Goal: Information Seeking & Learning: Learn about a topic

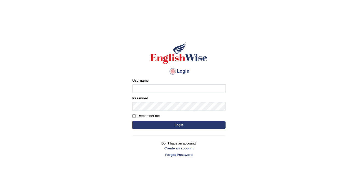
type input "FAridewala_123"
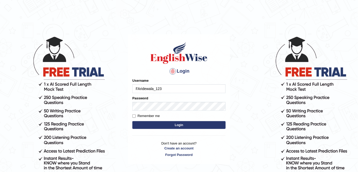
click at [174, 124] on button "Login" at bounding box center [178, 125] width 93 height 8
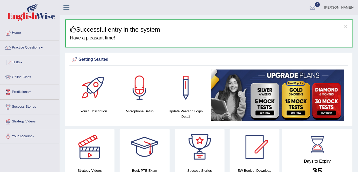
click at [207, 26] on div "× Successful entry in the system Have a pleasant time!" at bounding box center [209, 33] width 288 height 28
click at [40, 47] on link "Practice Questions" at bounding box center [29, 46] width 59 height 13
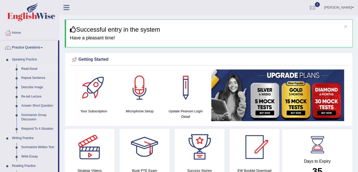
click at [28, 68] on link "Read Aloud" at bounding box center [38, 68] width 39 height 9
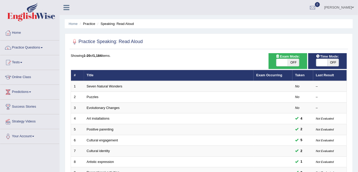
click at [293, 63] on span "OFF" at bounding box center [292, 62] width 11 height 7
checkbox input "true"
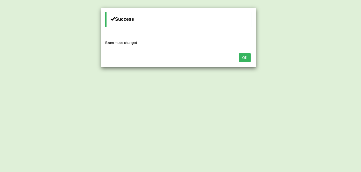
click at [241, 59] on button "OK" at bounding box center [245, 57] width 12 height 9
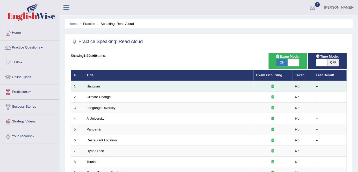
click at [95, 85] on link "Historian" at bounding box center [93, 86] width 13 height 4
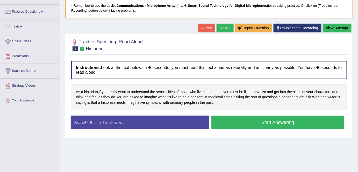
scroll to position [38, 0]
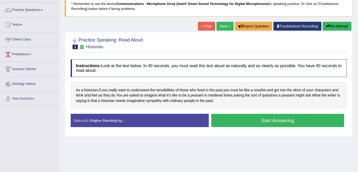
click at [271, 140] on div "Home Practice Speaking: Read Aloud Historian * Remember to use the device Commu…" at bounding box center [209, 91] width 298 height 259
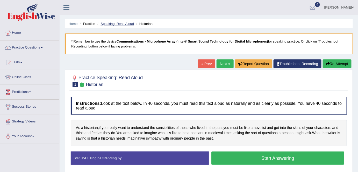
click at [122, 25] on link "Speaking: Read Aloud" at bounding box center [116, 24] width 33 height 4
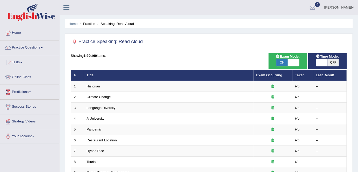
click at [331, 63] on span "OFF" at bounding box center [332, 62] width 11 height 7
checkbox input "true"
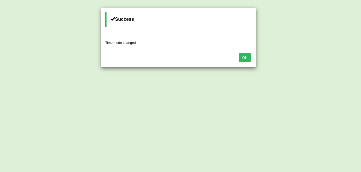
click at [244, 58] on button "OK" at bounding box center [245, 57] width 12 height 9
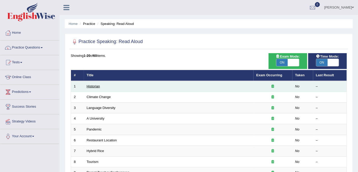
click at [93, 86] on link "Historian" at bounding box center [93, 86] width 13 height 4
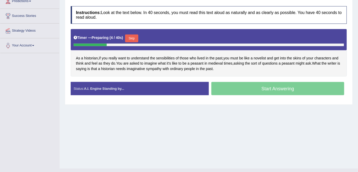
scroll to position [81, 0]
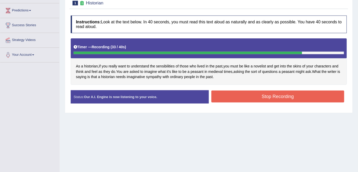
click at [255, 99] on button "Stop Recording" at bounding box center [277, 96] width 133 height 12
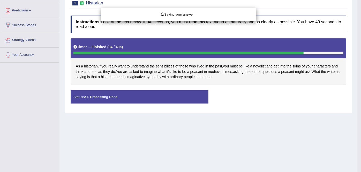
click at [255, 90] on body "Toggle navigation Home Practice Questions Speaking Practice Read Aloud Repeat S…" at bounding box center [180, 5] width 361 height 172
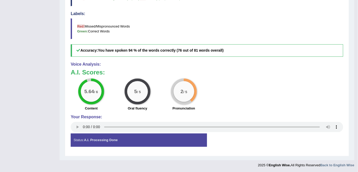
scroll to position [0, 0]
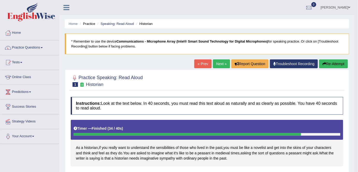
click at [214, 61] on link "Next »" at bounding box center [221, 63] width 17 height 9
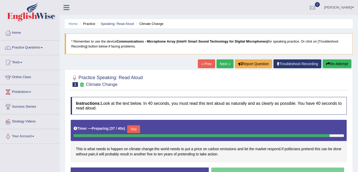
click at [343, 62] on button "Re-Attempt" at bounding box center [336, 63] width 29 height 9
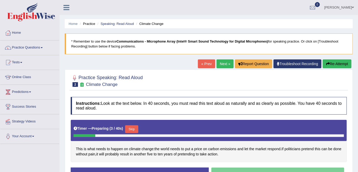
scroll to position [100, 0]
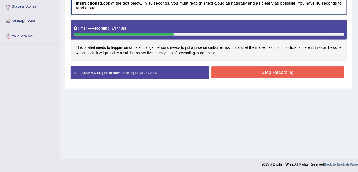
click at [252, 77] on div "Stop Recording" at bounding box center [278, 72] width 138 height 13
click at [234, 70] on button "Stop Recording" at bounding box center [277, 72] width 133 height 12
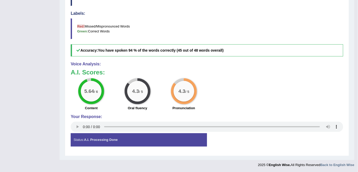
scroll to position [0, 0]
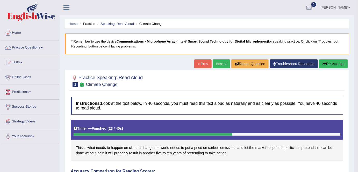
click at [221, 63] on link "Next »" at bounding box center [221, 63] width 17 height 9
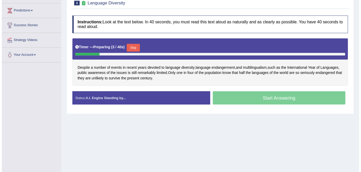
scroll to position [81, 0]
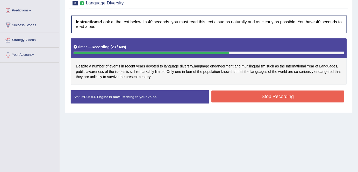
click at [257, 94] on button "Stop Recording" at bounding box center [277, 96] width 133 height 12
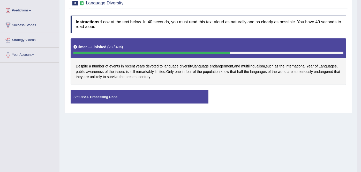
click at [274, 84] on div "Instructions: Look at the text below. In 40 seconds, you must read this text al…" at bounding box center [208, 61] width 278 height 97
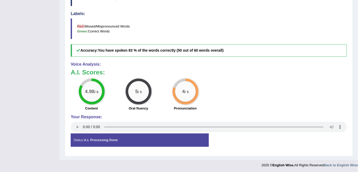
scroll to position [0, 0]
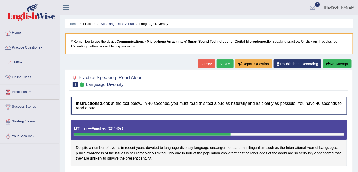
click at [228, 66] on link "Next »" at bounding box center [224, 63] width 17 height 9
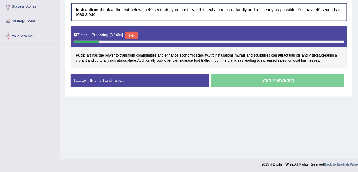
scroll to position [91, 0]
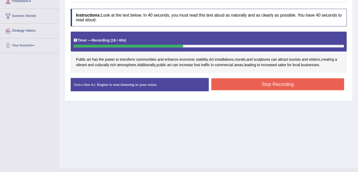
click at [268, 84] on button "Stop Recording" at bounding box center [277, 84] width 133 height 12
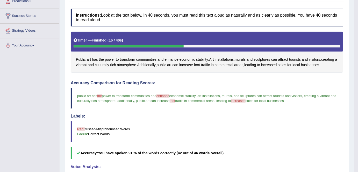
click at [204, 115] on h4 "Labels:" at bounding box center [207, 116] width 272 height 5
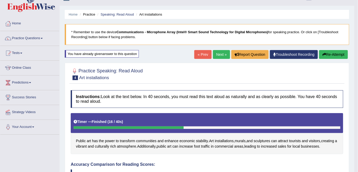
scroll to position [0, 0]
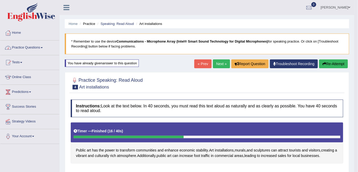
click at [41, 48] on link "Practice Questions" at bounding box center [29, 46] width 59 height 13
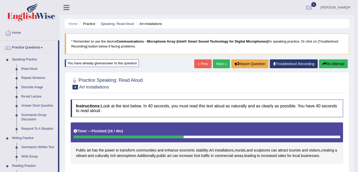
click at [36, 76] on link "Repeat Sentence" at bounding box center [38, 77] width 39 height 9
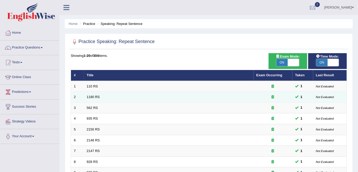
scroll to position [169, 0]
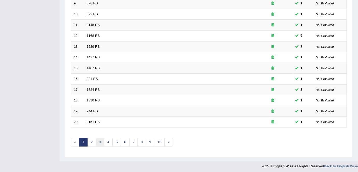
click at [101, 142] on link "3" at bounding box center [100, 142] width 9 height 9
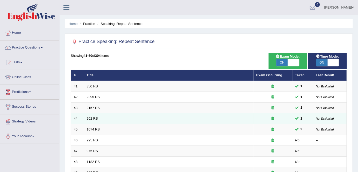
scroll to position [169, 0]
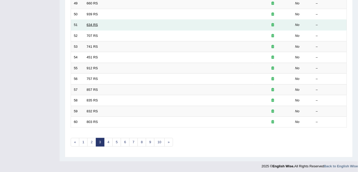
click at [91, 24] on link "634 RS" at bounding box center [92, 25] width 11 height 4
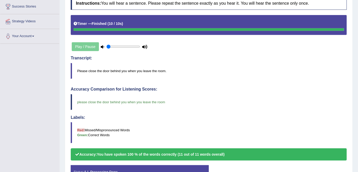
click at [0, 0] on div "Our A.I. Engine is working on your speech analysis! Please be patient. It may t…" at bounding box center [0, 0] width 0 height 0
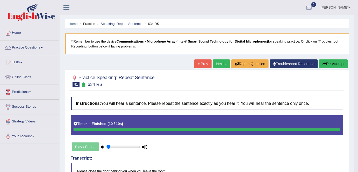
click at [222, 64] on link "Next »" at bounding box center [221, 63] width 17 height 9
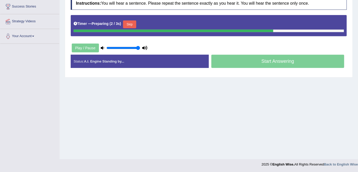
type input "1"
click at [139, 46] on input "range" at bounding box center [123, 48] width 34 height 4
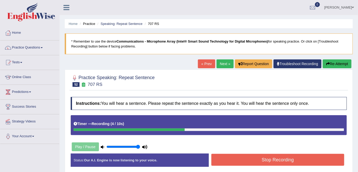
click at [329, 66] on button "Re-Attempt" at bounding box center [336, 63] width 29 height 9
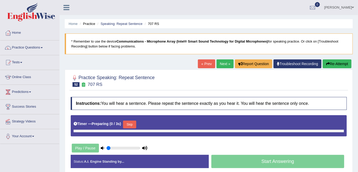
type input "1"
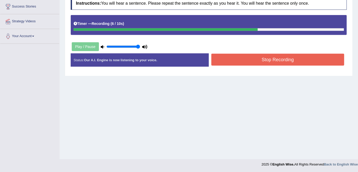
click at [301, 64] on div "Stop Recording" at bounding box center [278, 60] width 138 height 13
click at [297, 63] on button "Stop Recording" at bounding box center [277, 60] width 133 height 12
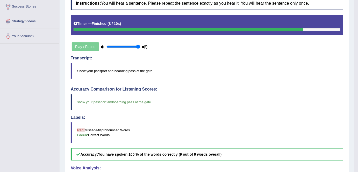
click at [206, 106] on blockquote "show your passport and the boarding pass at the gate" at bounding box center [207, 102] width 272 height 16
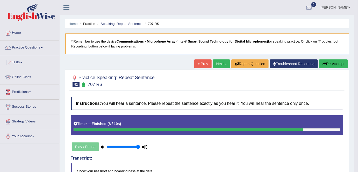
click at [220, 63] on link "Next »" at bounding box center [221, 63] width 17 height 9
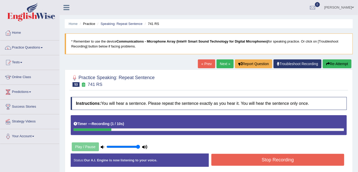
click at [326, 65] on icon "button" at bounding box center [328, 64] width 4 height 4
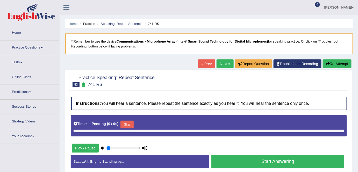
type input "1"
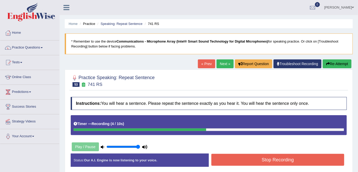
click at [254, 157] on button "Stop Recording" at bounding box center [277, 159] width 133 height 12
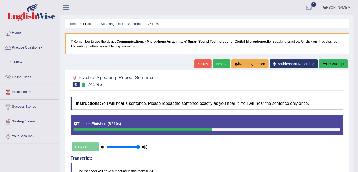
click at [228, 156] on h4 "Transcript:" at bounding box center [207, 157] width 272 height 5
click at [221, 65] on link "Next »" at bounding box center [221, 63] width 17 height 9
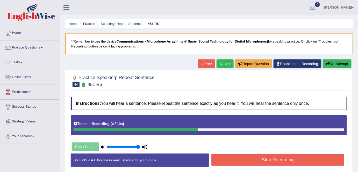
click at [239, 97] on h4 "Instructions: You will hear a sentence. Please repeat the sentence exactly as y…" at bounding box center [209, 103] width 276 height 13
click at [330, 64] on button "Re-Attempt" at bounding box center [336, 63] width 29 height 9
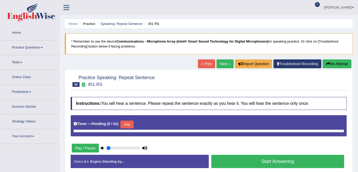
type input "1"
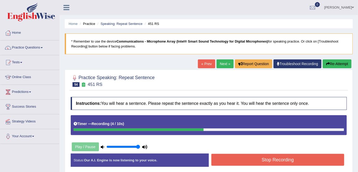
click at [224, 66] on link "Next »" at bounding box center [224, 63] width 17 height 9
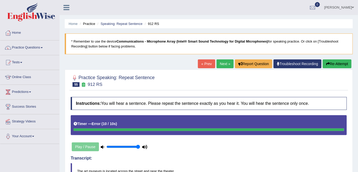
click at [224, 63] on link "Next »" at bounding box center [224, 63] width 17 height 9
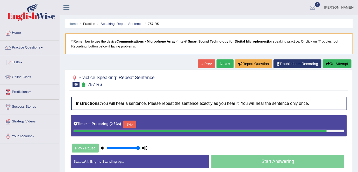
scroll to position [100, 0]
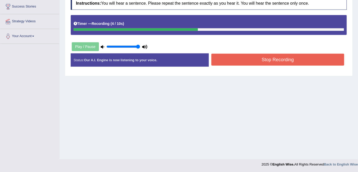
click at [254, 56] on button "Stop Recording" at bounding box center [277, 60] width 133 height 12
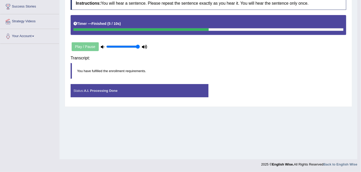
click at [255, 61] on div "Transcript: You have fulfilled the enrollment requirements." at bounding box center [209, 68] width 276 height 31
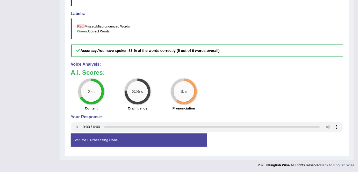
scroll to position [0, 0]
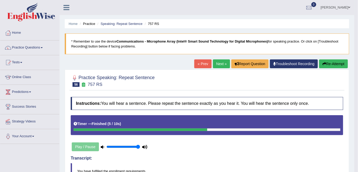
click at [219, 64] on link "Next »" at bounding box center [221, 63] width 17 height 9
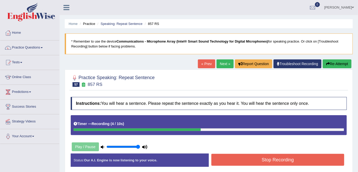
click at [259, 161] on button "Stop Recording" at bounding box center [277, 159] width 133 height 12
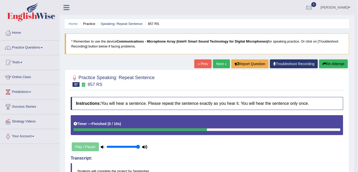
click at [219, 63] on link "Next »" at bounding box center [221, 63] width 17 height 9
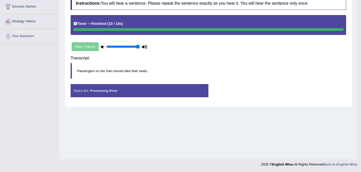
click at [0, 0] on div "Saving your answer..." at bounding box center [0, 0] width 0 height 0
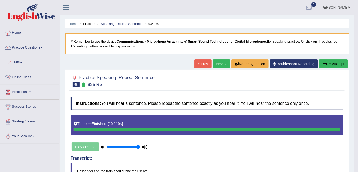
click at [222, 64] on link "Next »" at bounding box center [221, 63] width 17 height 9
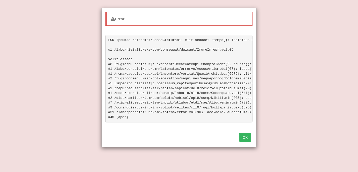
click at [248, 138] on button "OK" at bounding box center [245, 137] width 12 height 9
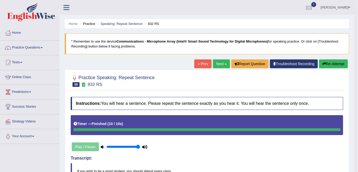
click at [218, 9] on ul "[PERSON_NAME] Toggle navigation Username: FAridewala_123 Access Type: Online Su…" at bounding box center [251, 7] width 206 height 15
click at [276, 81] on div at bounding box center [207, 80] width 272 height 16
click at [218, 65] on link "Next »" at bounding box center [221, 63] width 17 height 9
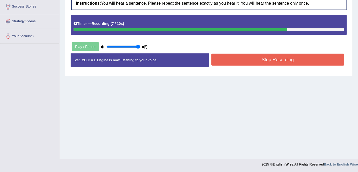
click at [278, 55] on button "Stop Recording" at bounding box center [277, 60] width 133 height 12
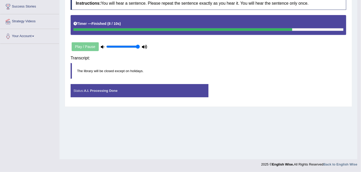
click at [0, 0] on div "Saving your answer..." at bounding box center [0, 0] width 0 height 0
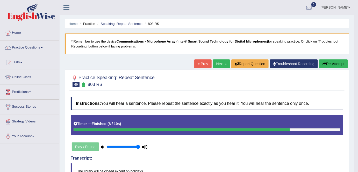
click at [217, 65] on link "Next »" at bounding box center [221, 63] width 17 height 9
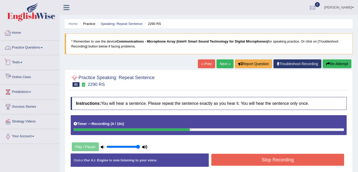
click at [28, 36] on link "Home" at bounding box center [29, 32] width 59 height 13
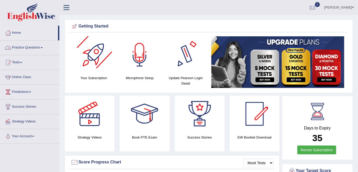
click at [38, 47] on link "Practice Questions" at bounding box center [29, 46] width 59 height 13
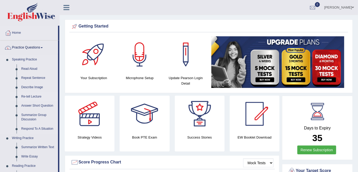
click at [34, 98] on link "Re-tell Lecture" at bounding box center [38, 96] width 39 height 9
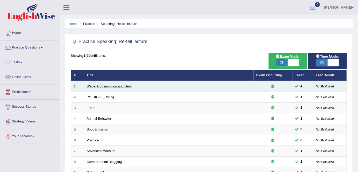
click at [95, 86] on link "Wage, Consumption and Debt" at bounding box center [109, 86] width 45 height 4
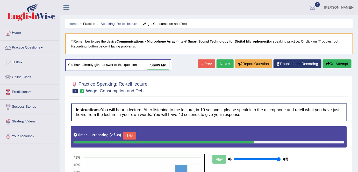
click at [132, 135] on button "Skip" at bounding box center [129, 135] width 13 height 8
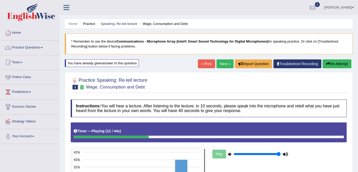
click at [41, 50] on link "Practice Questions" at bounding box center [29, 46] width 59 height 13
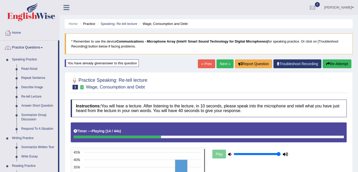
click at [20, 33] on link "Home" at bounding box center [29, 32] width 59 height 13
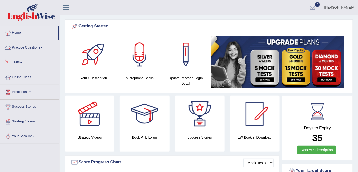
click at [33, 48] on link "Practice Questions" at bounding box center [29, 46] width 59 height 13
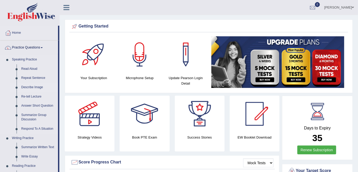
click at [33, 87] on link "Describe Image" at bounding box center [38, 87] width 39 height 9
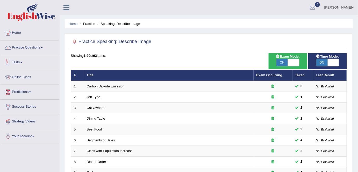
click at [34, 48] on link "Practice Questions" at bounding box center [29, 46] width 59 height 13
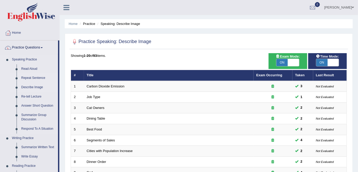
click at [34, 78] on link "Repeat Sentence" at bounding box center [38, 77] width 39 height 9
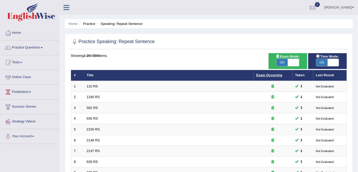
click at [276, 74] on link "Exam Occurring" at bounding box center [269, 75] width 26 height 4
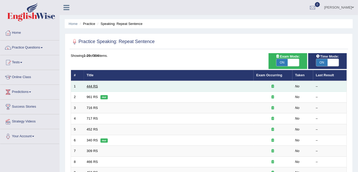
click at [92, 86] on link "444 RS" at bounding box center [92, 86] width 11 height 4
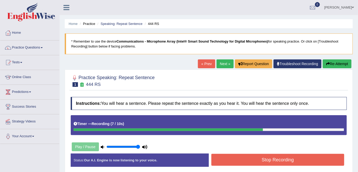
click at [257, 160] on button "Stop Recording" at bounding box center [277, 159] width 133 height 12
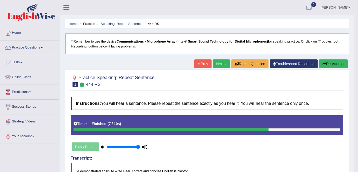
click at [220, 64] on link "Next »" at bounding box center [221, 63] width 17 height 9
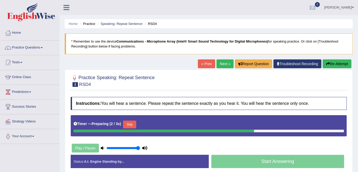
scroll to position [100, 0]
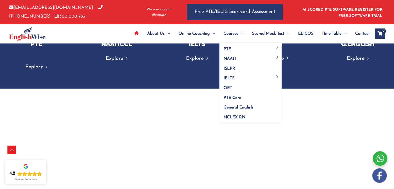
click at [223, 37] on span "Courses" at bounding box center [230, 34] width 15 height 18
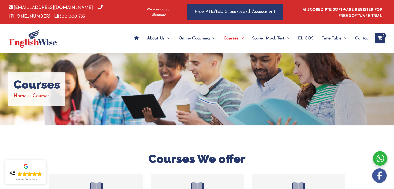
click at [135, 40] on span "Site Navigation: Main Menu" at bounding box center [136, 38] width 5 height 18
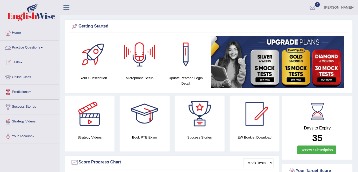
click at [41, 47] on link "Practice Questions" at bounding box center [29, 46] width 59 height 13
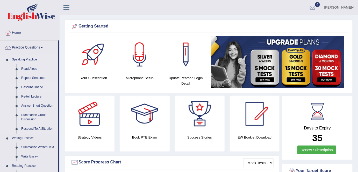
click at [31, 87] on link "Describe Image" at bounding box center [38, 87] width 39 height 9
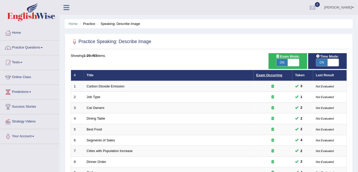
click at [268, 73] on link "Exam Occurring" at bounding box center [269, 75] width 26 height 4
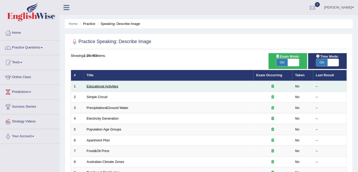
click at [113, 86] on link "Educational Activities" at bounding box center [103, 86] width 32 height 4
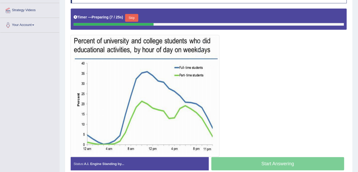
scroll to position [106, 0]
